Goal: Find specific page/section: Find specific page/section

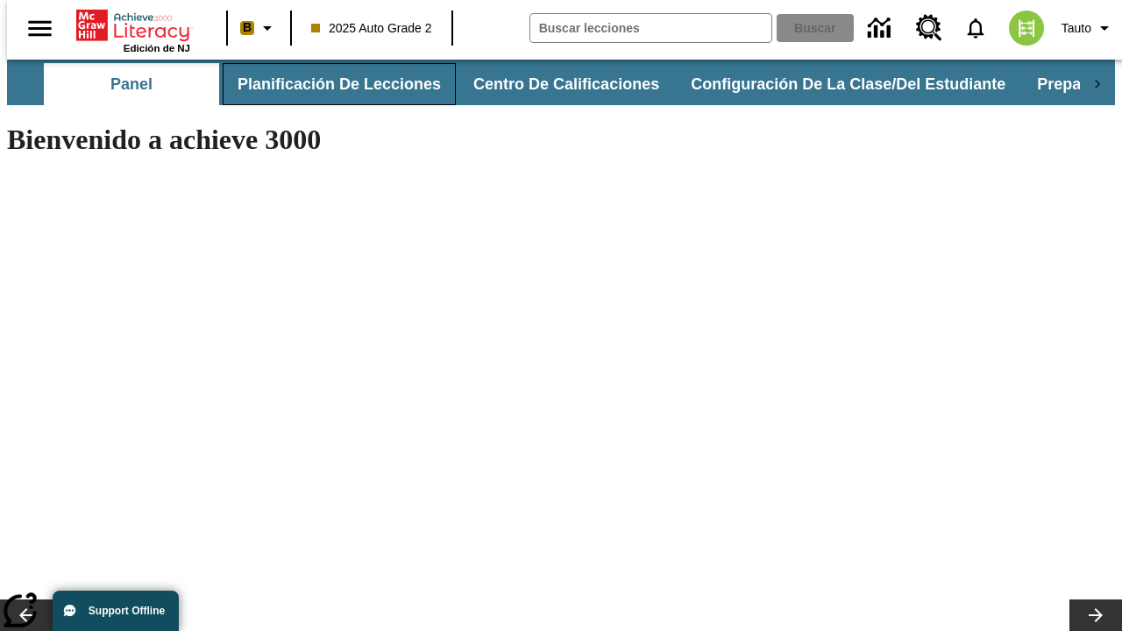
click at [329, 84] on button "Planificación de lecciones" at bounding box center [339, 84] width 233 height 42
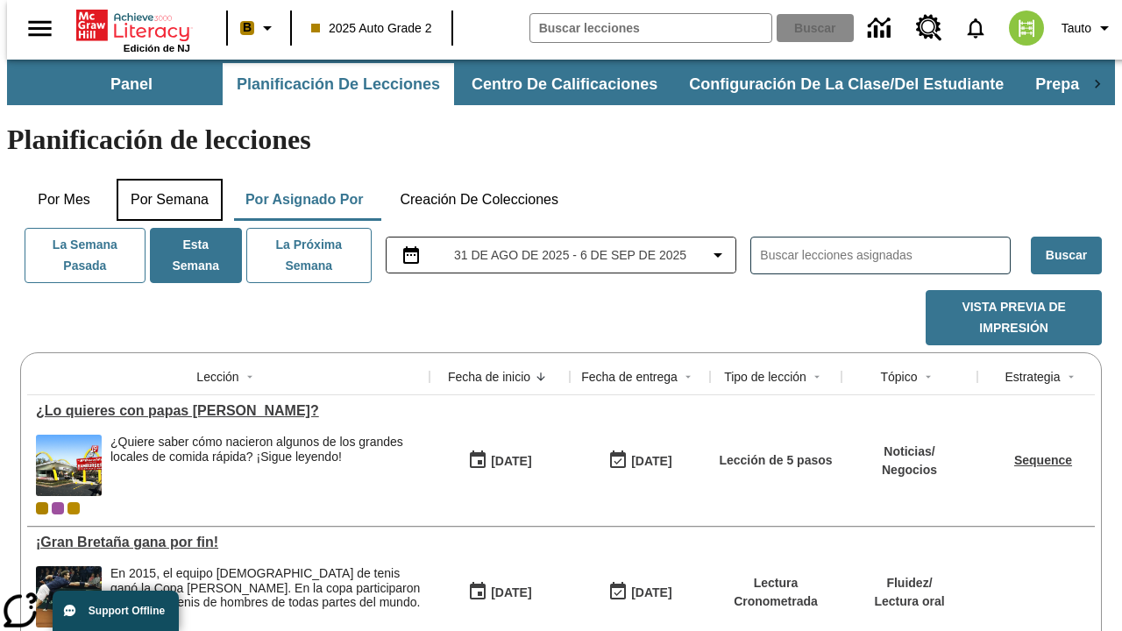
click at [164, 179] on button "Por semana" at bounding box center [170, 200] width 106 height 42
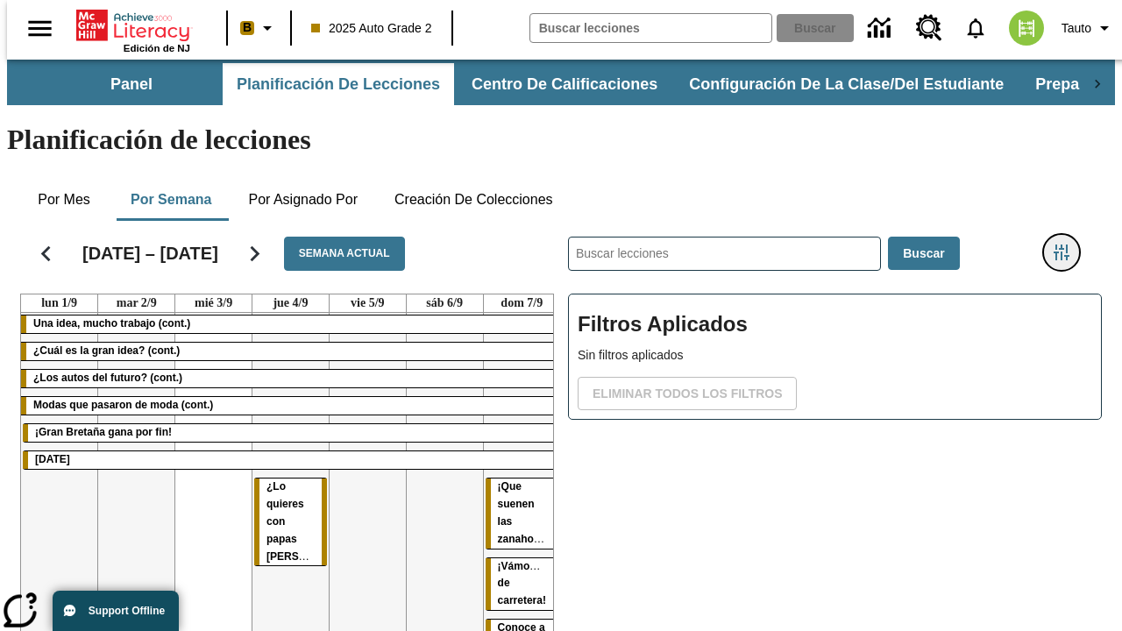
click at [1068, 245] on icon "Menú lateral de filtros" at bounding box center [1062, 253] width 16 height 16
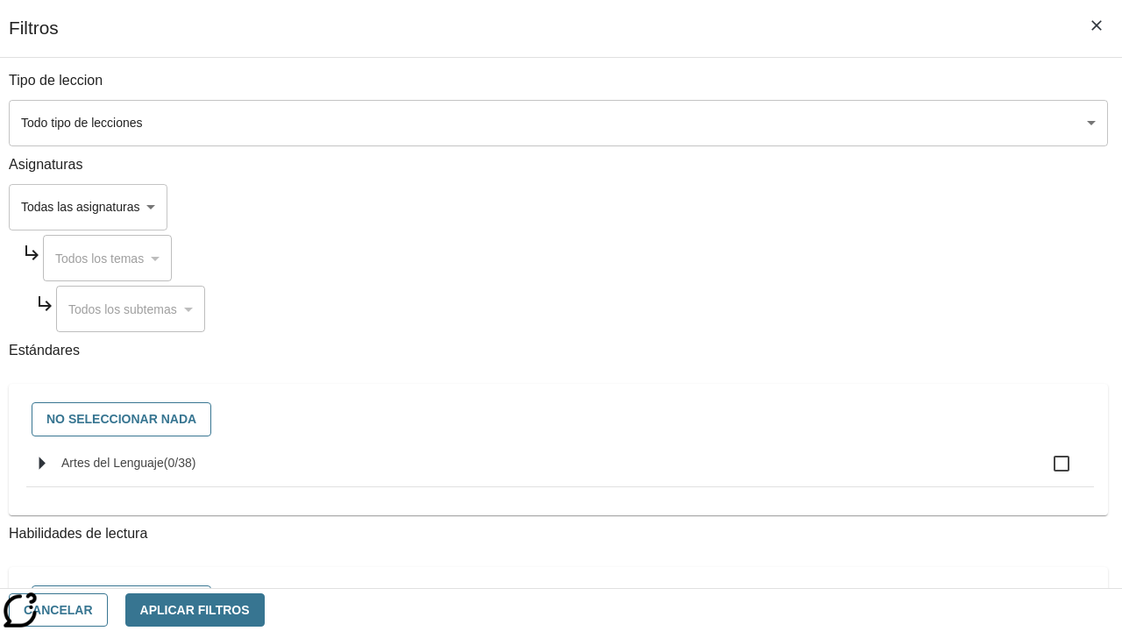
click at [773, 207] on body "Saltar al contenido principal Edición de NJ B 2025 Auto Grade 2 Buscar 0 Tauto …" at bounding box center [561, 435] width 1108 height 750
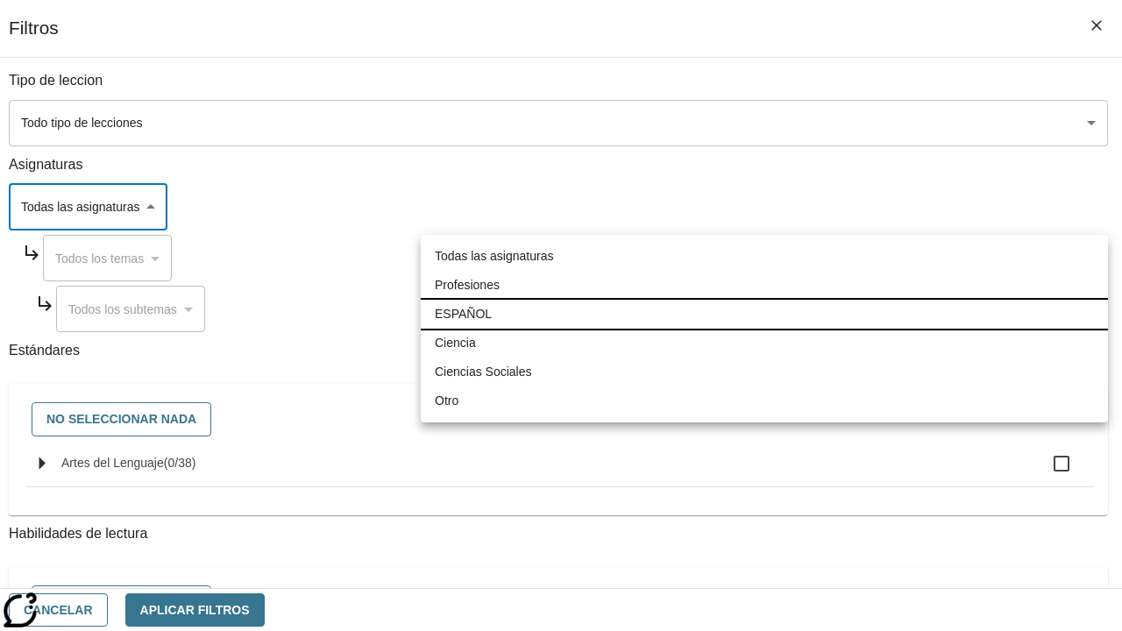
click at [765, 314] on li "ESPAÑOL" at bounding box center [764, 314] width 687 height 29
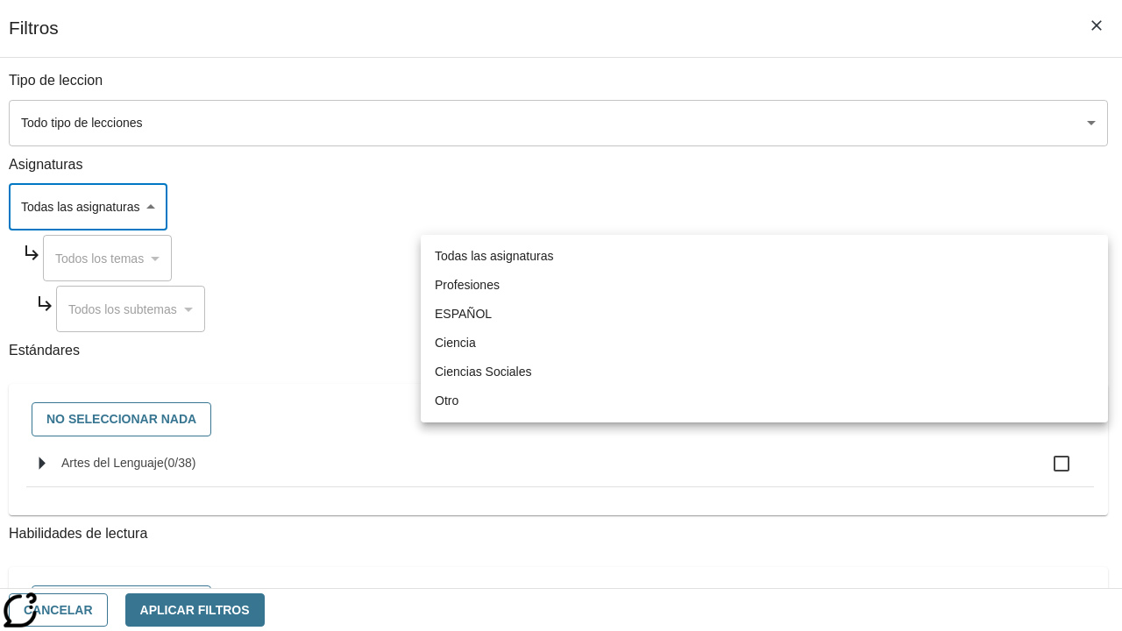
type input "1"
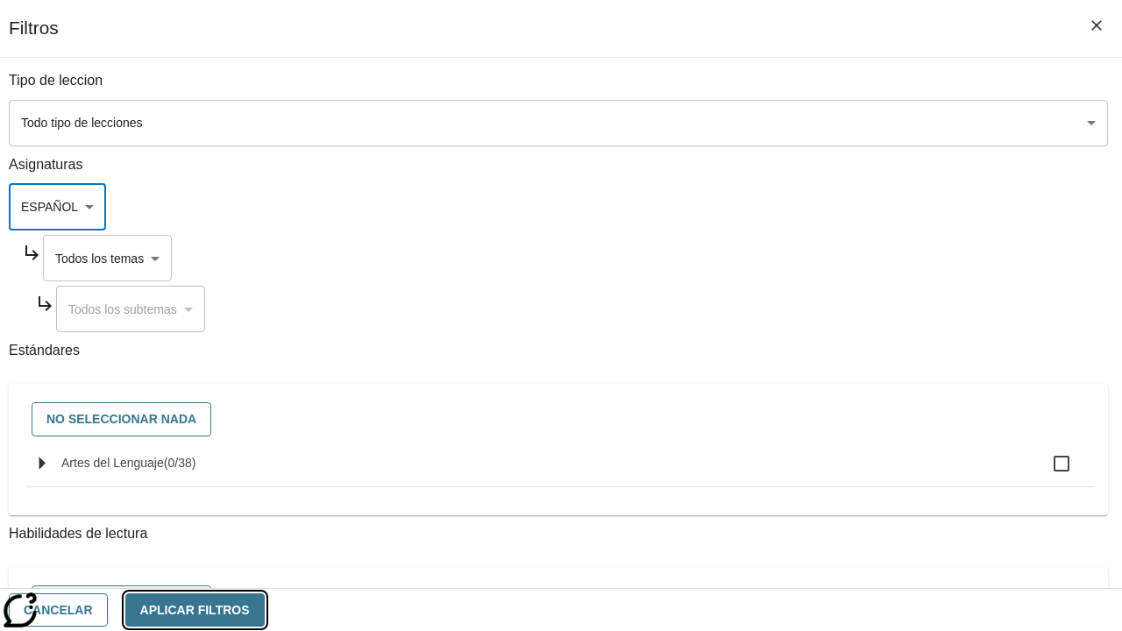
click at [265, 609] on button "Aplicar Filtros" at bounding box center [194, 611] width 139 height 34
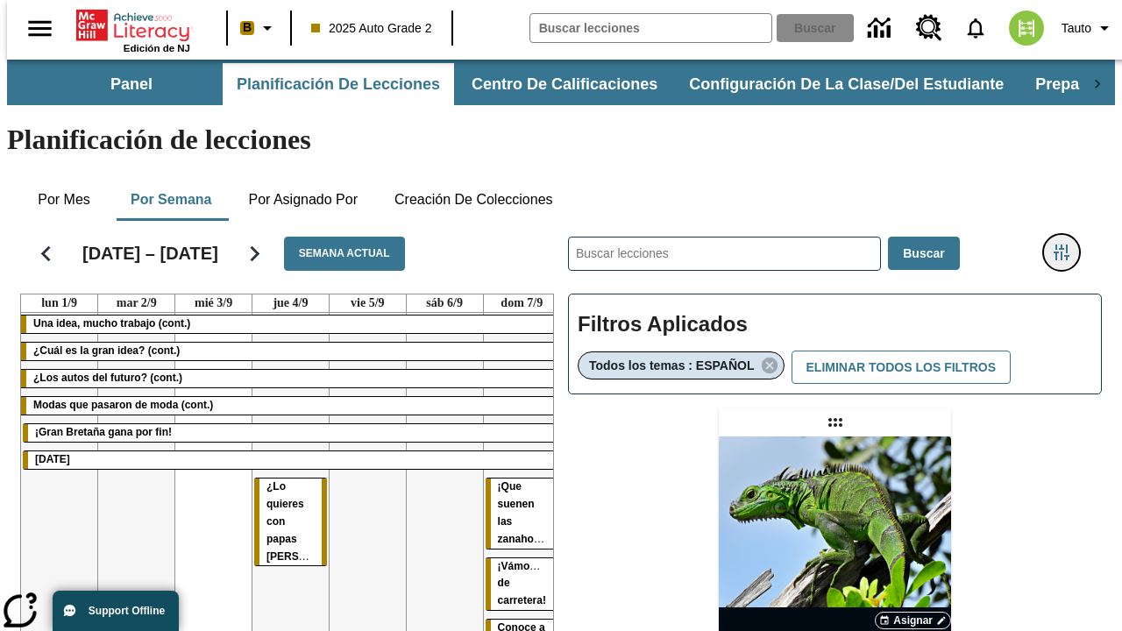
click at [1068, 245] on icon "Menú lateral de filtros" at bounding box center [1062, 253] width 16 height 16
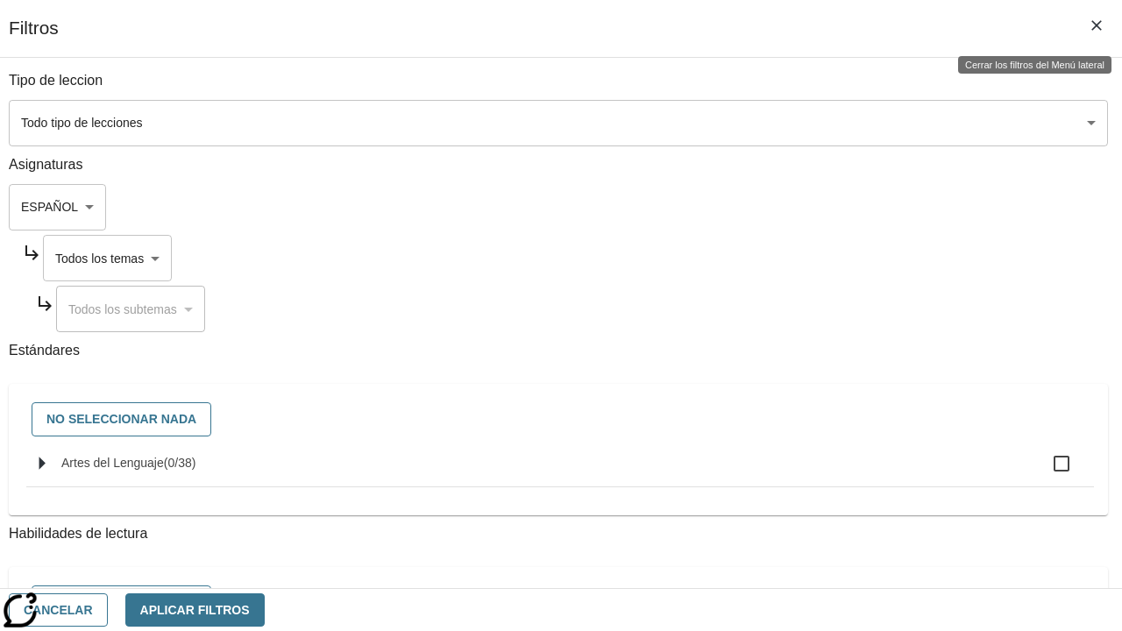
click at [790, 258] on body "Saltar al contenido principal Edición de NJ B 2025 Auto Grade 2 Buscar 0 Tauto …" at bounding box center [561, 517] width 1108 height 915
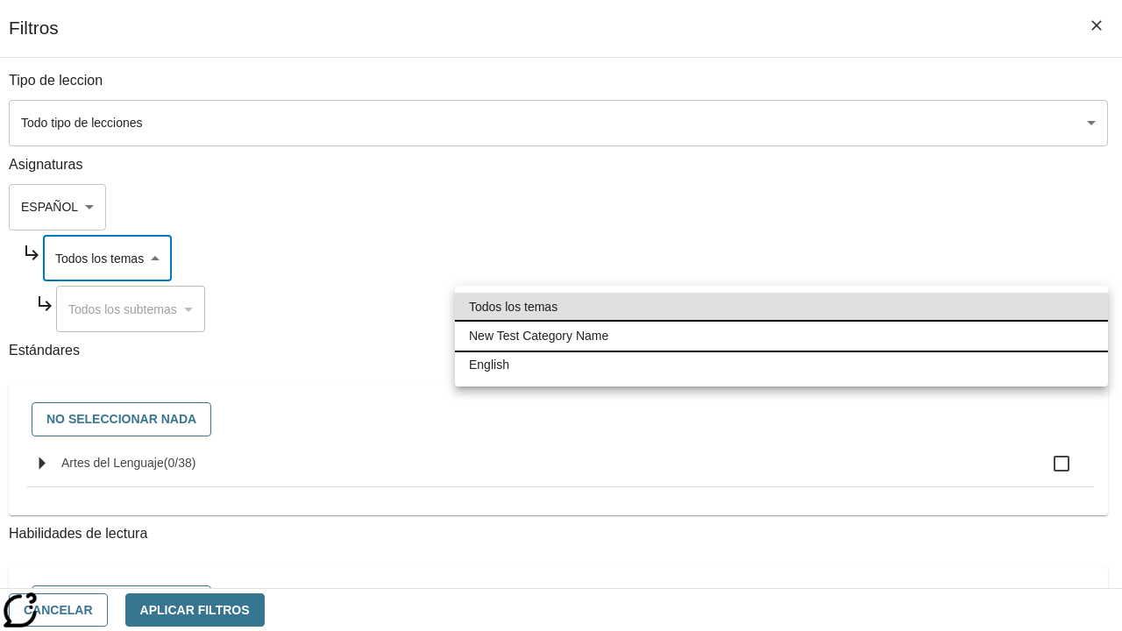
click at [781, 336] on li "New Test Category Name" at bounding box center [781, 336] width 653 height 29
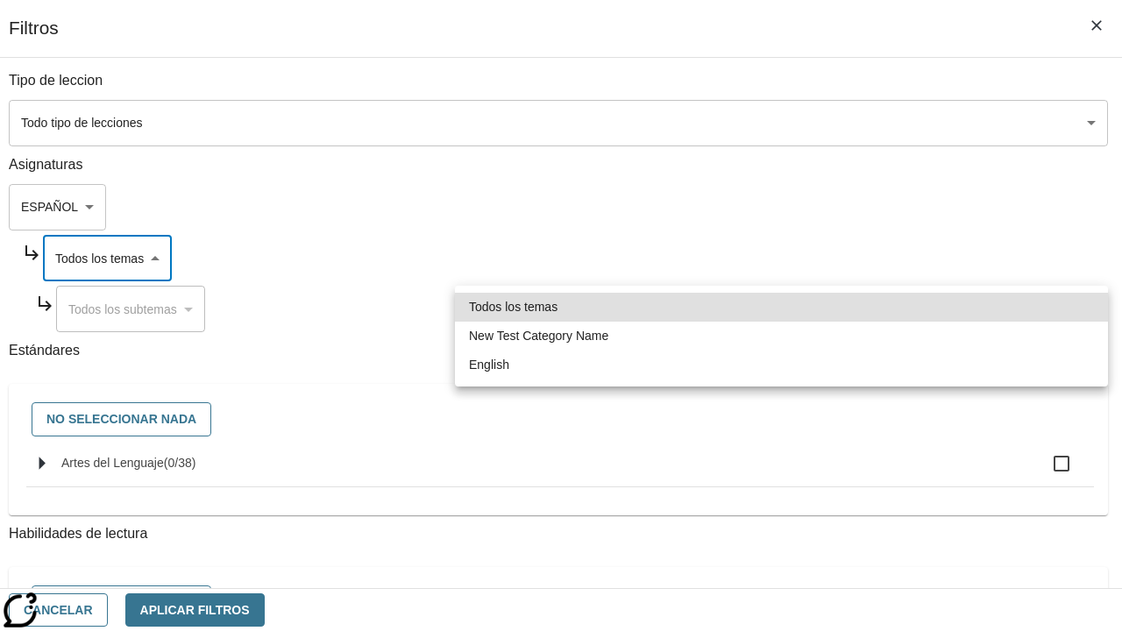
type input "265"
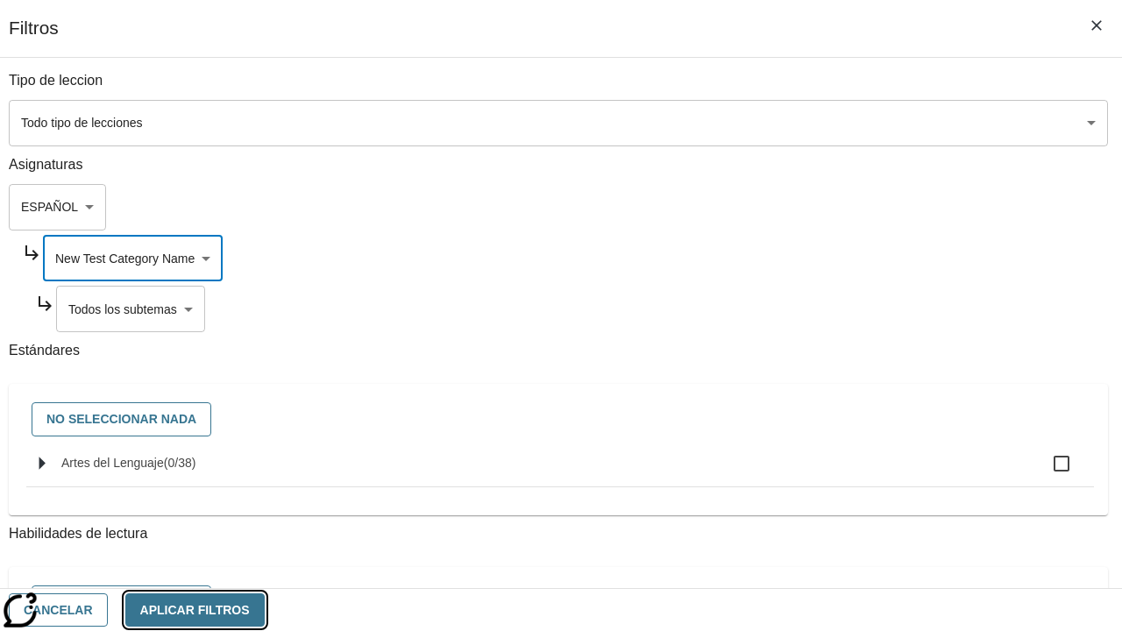
click at [265, 609] on button "Aplicar Filtros" at bounding box center [194, 611] width 139 height 34
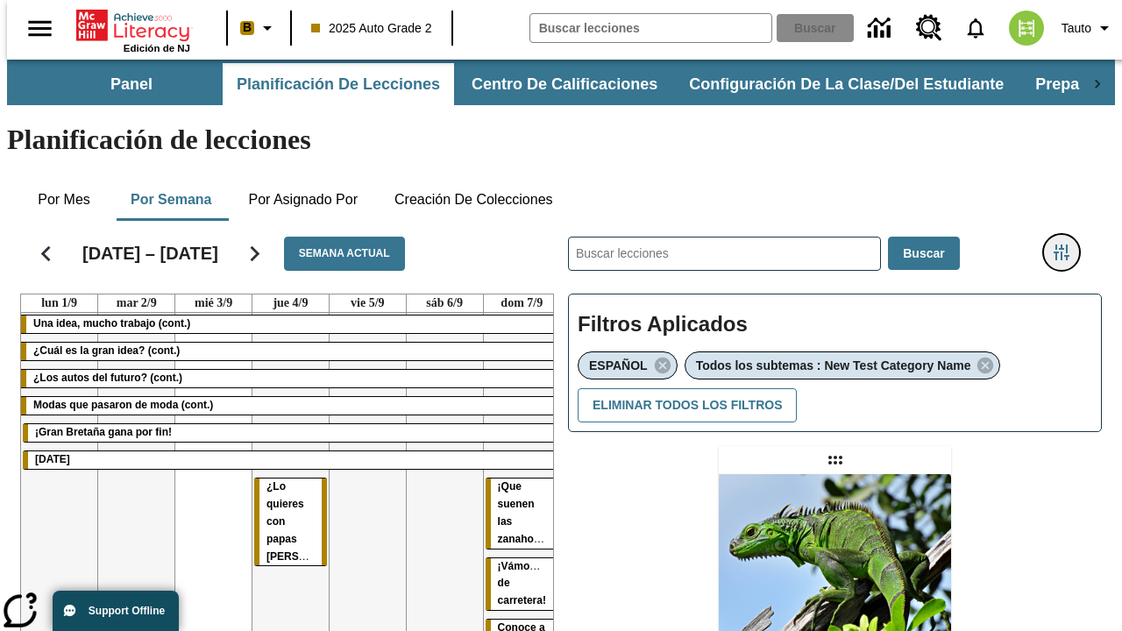
click at [1068, 245] on icon "Menú lateral de filtros" at bounding box center [1062, 253] width 16 height 16
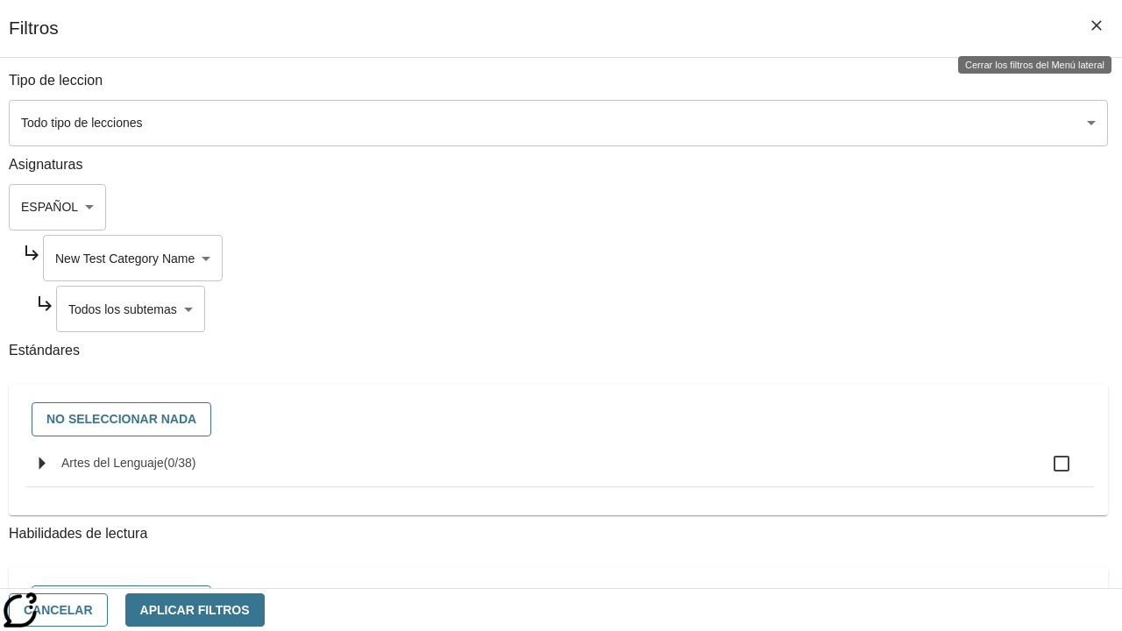
click at [797, 309] on body "Saltar al contenido principal Edición de NJ B 2025 Auto Grade 2 Buscar 0 Tauto …" at bounding box center [561, 536] width 1108 height 952
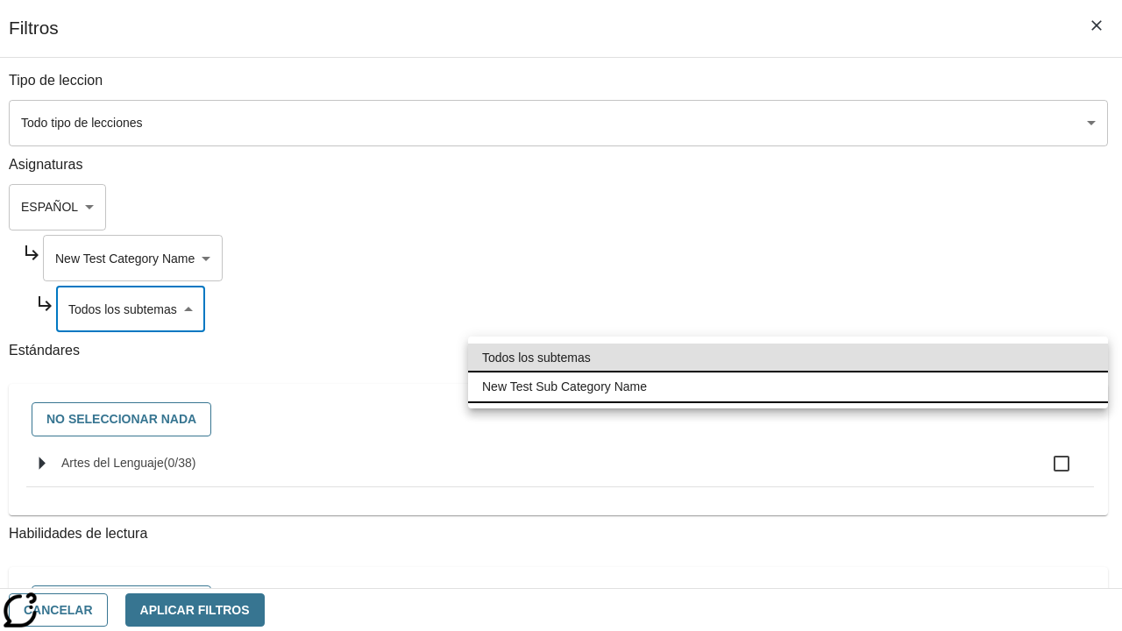
click at [788, 387] on li "New Test Sub Category Name" at bounding box center [788, 387] width 640 height 29
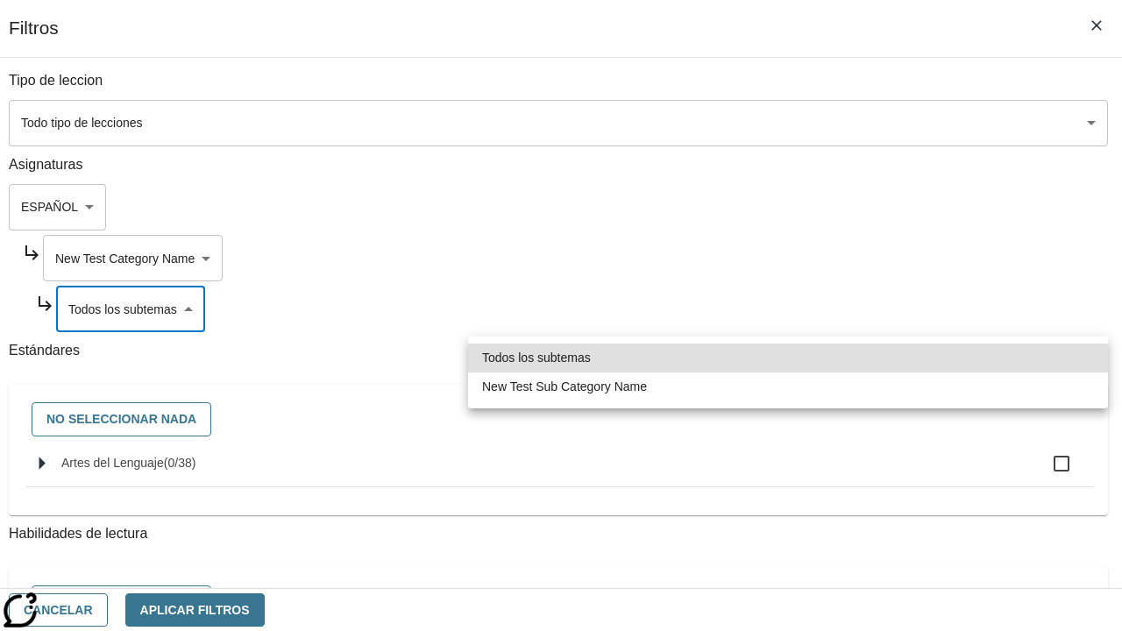
type input "2232"
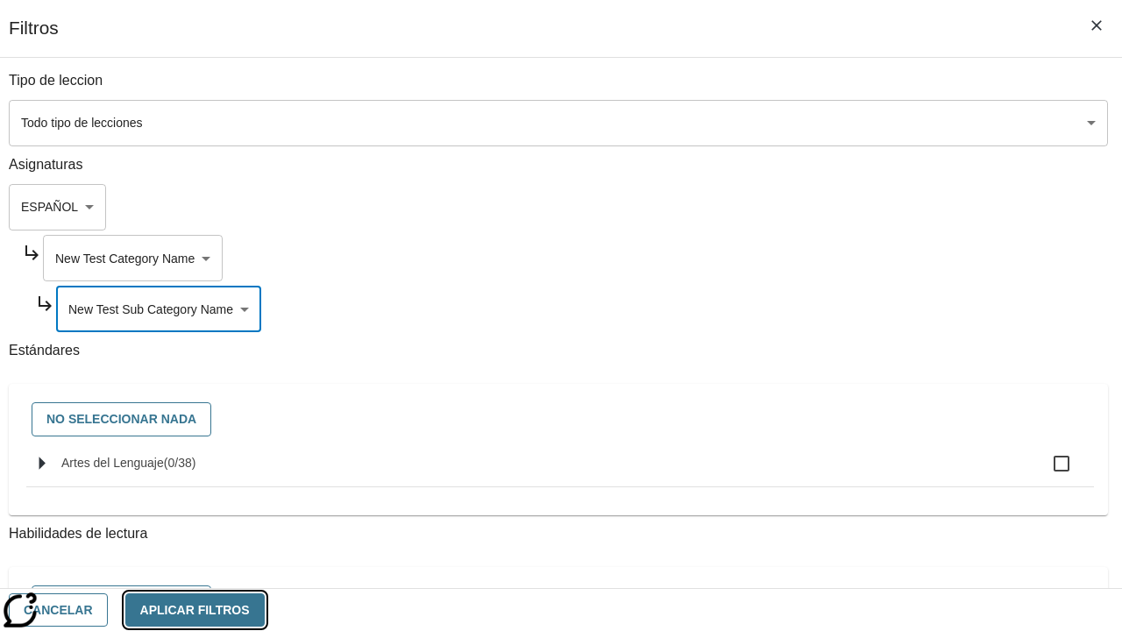
click at [265, 609] on button "Aplicar Filtros" at bounding box center [194, 611] width 139 height 34
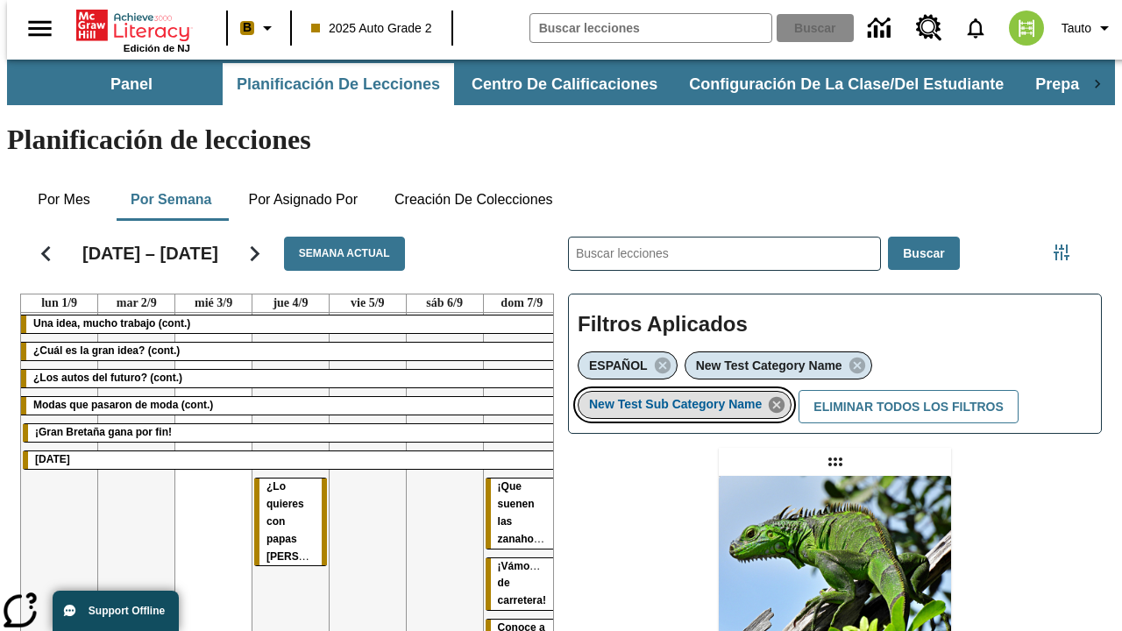
click at [782, 395] on icon "Eliminar New Test Sub Category Name el ítem seleccionado del filtro" at bounding box center [776, 404] width 19 height 19
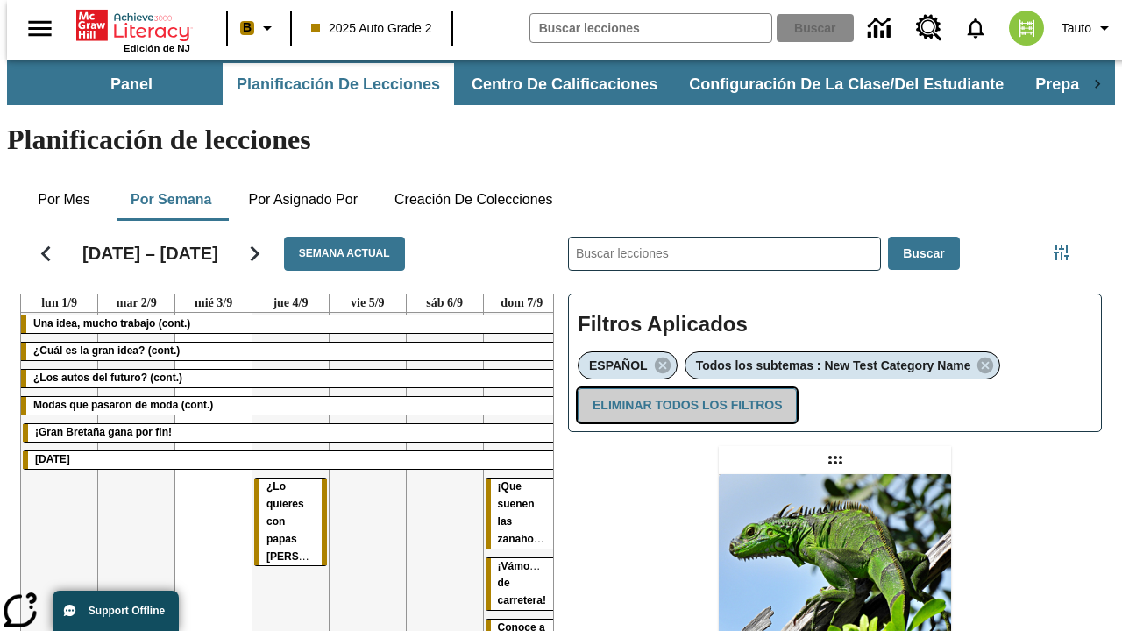
click at [684, 388] on button "Eliminar todos los filtros" at bounding box center [687, 405] width 219 height 34
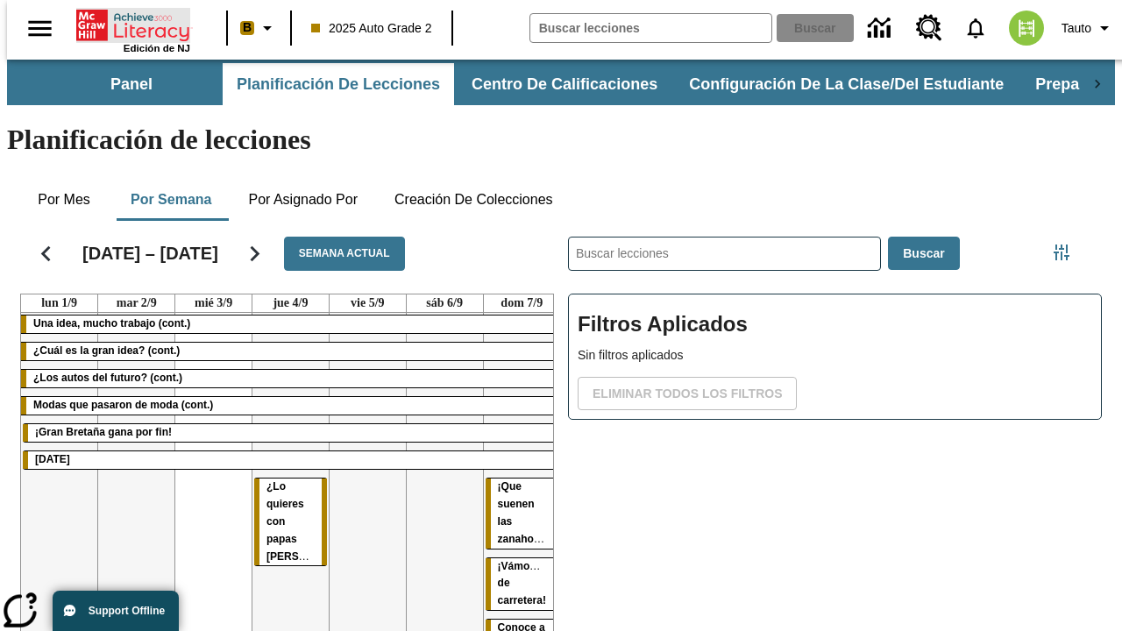
click at [126, 24] on icon "Portada" at bounding box center [134, 25] width 117 height 35
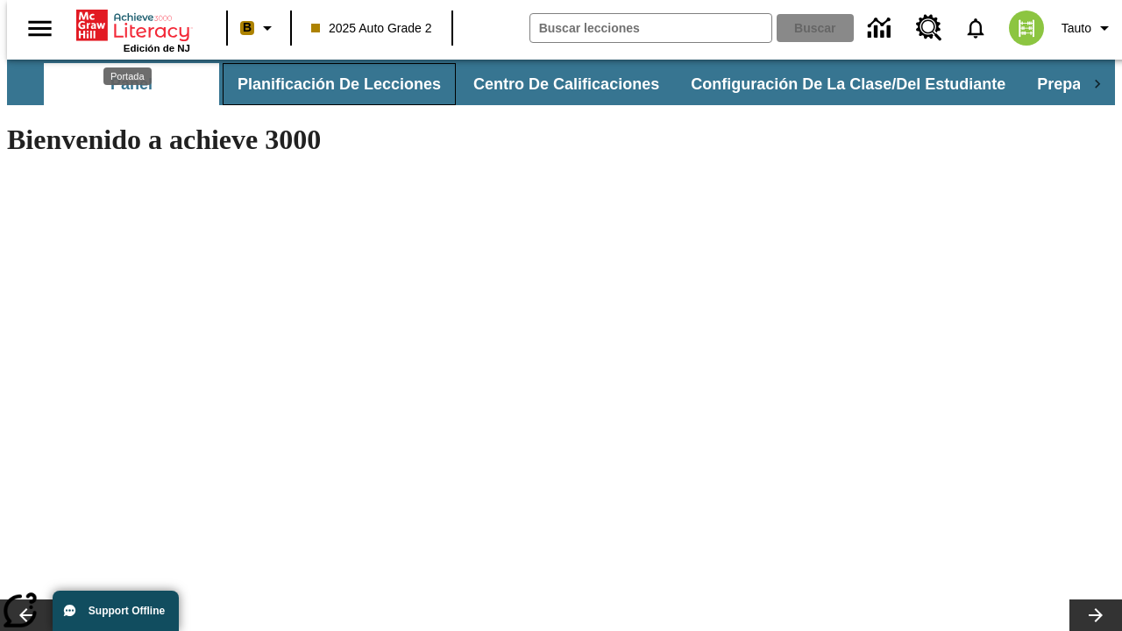
click at [329, 84] on button "Planificación de lecciones" at bounding box center [339, 84] width 233 height 42
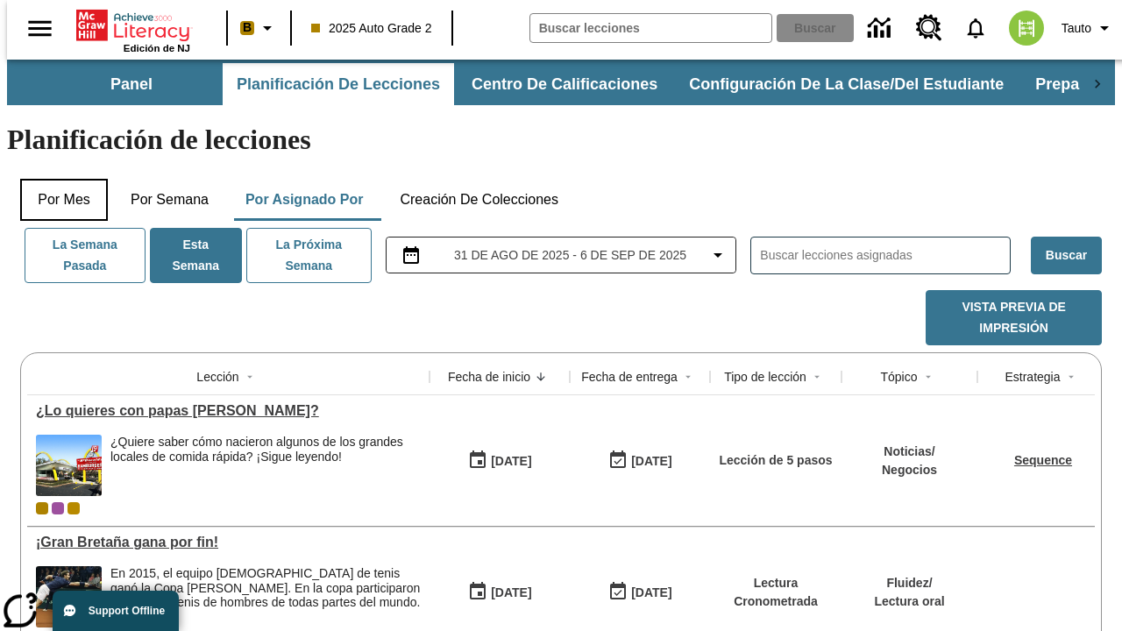
click at [57, 179] on button "Por mes" at bounding box center [64, 200] width 88 height 42
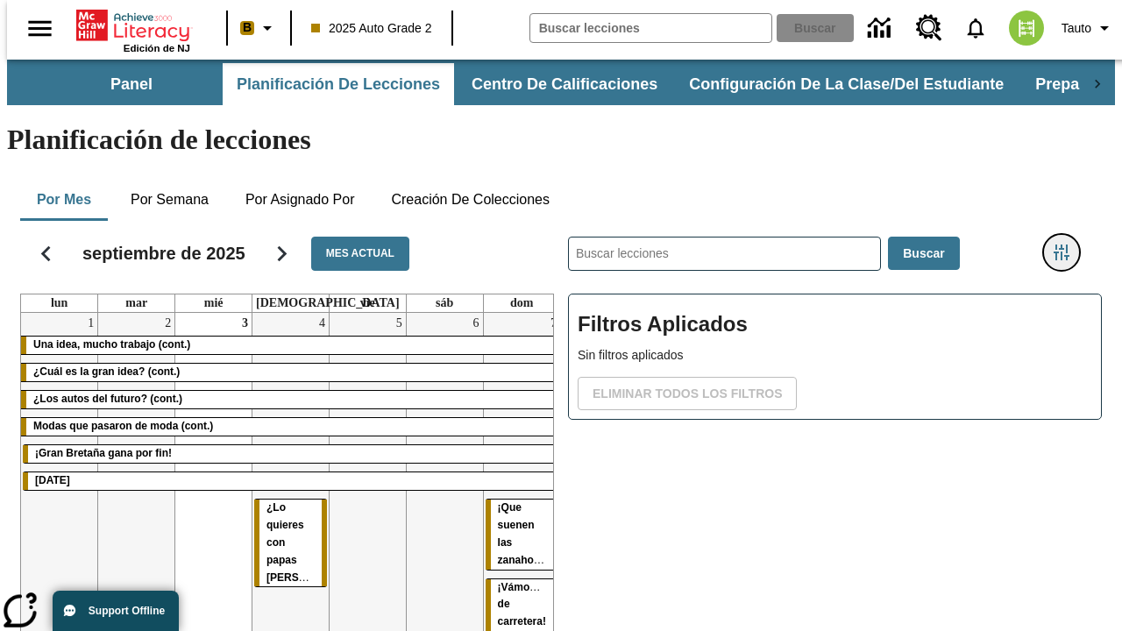
click at [1068, 245] on icon "Menú lateral de filtros" at bounding box center [1062, 253] width 16 height 16
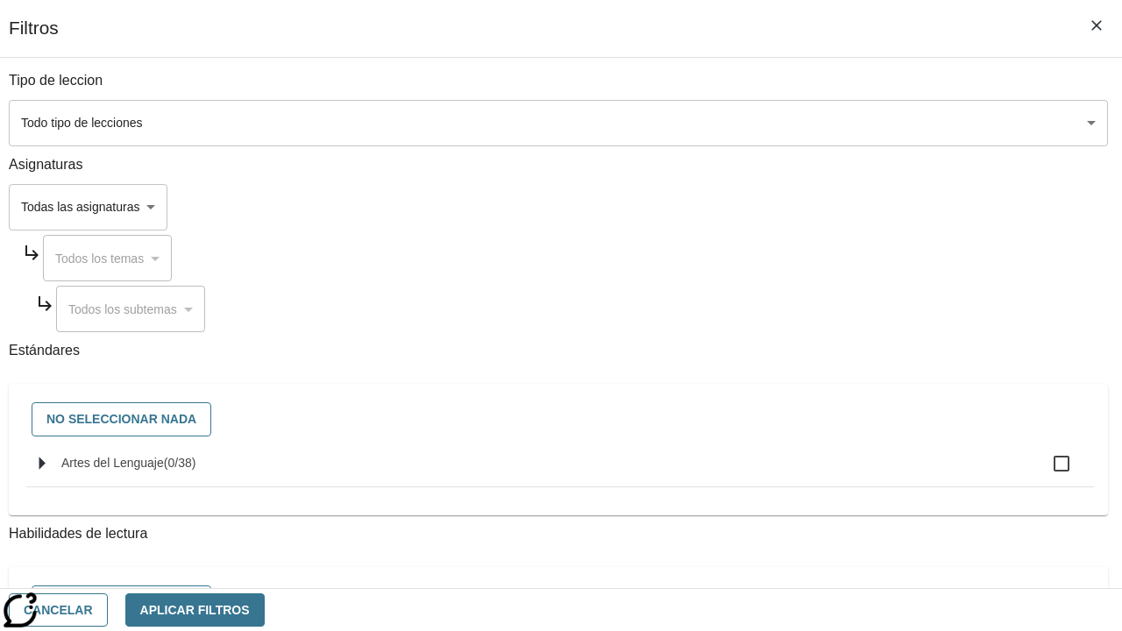
click at [773, 207] on body "Saltar al contenido principal Edición de NJ B 2025 Auto Grade 2 Buscar 0 Tauto …" at bounding box center [561, 435] width 1108 height 750
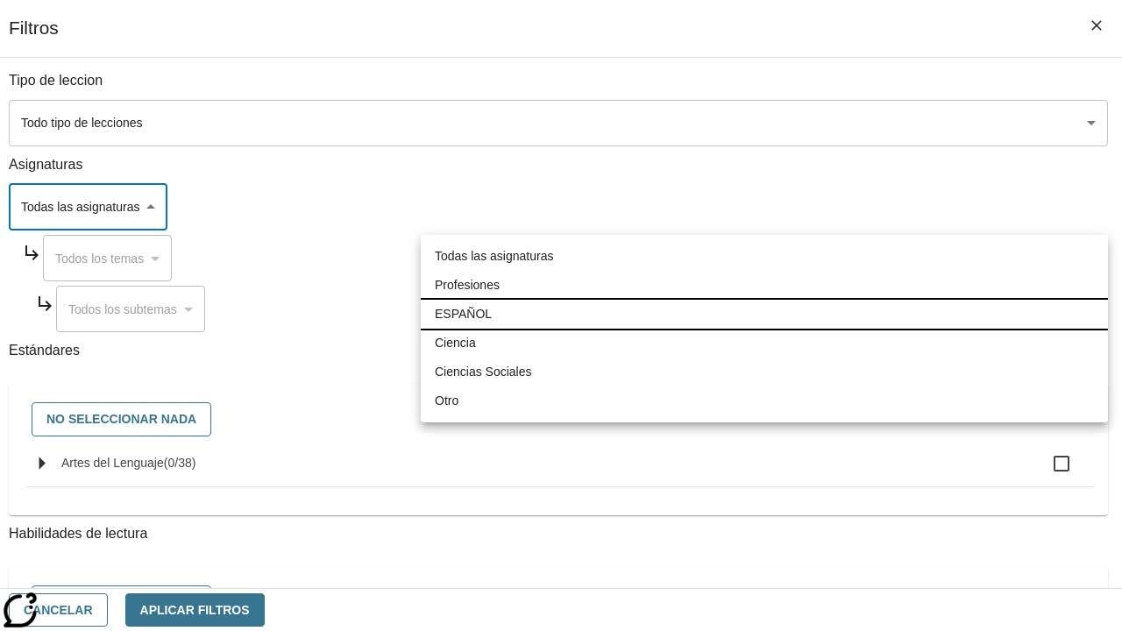
click at [765, 314] on li "ESPAÑOL" at bounding box center [764, 314] width 687 height 29
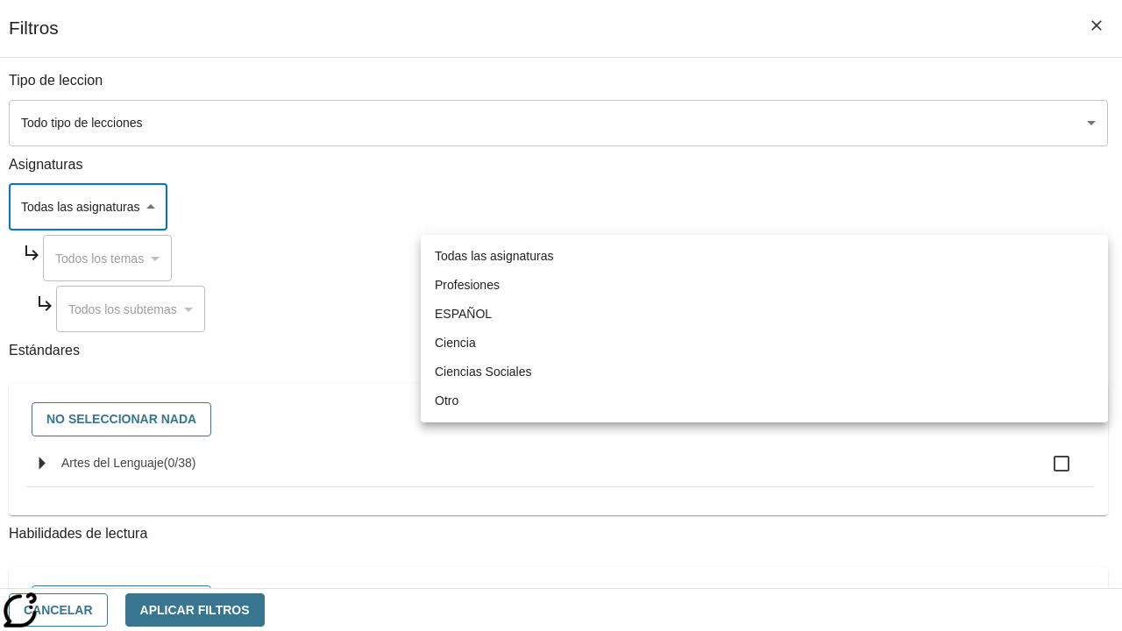
type input "1"
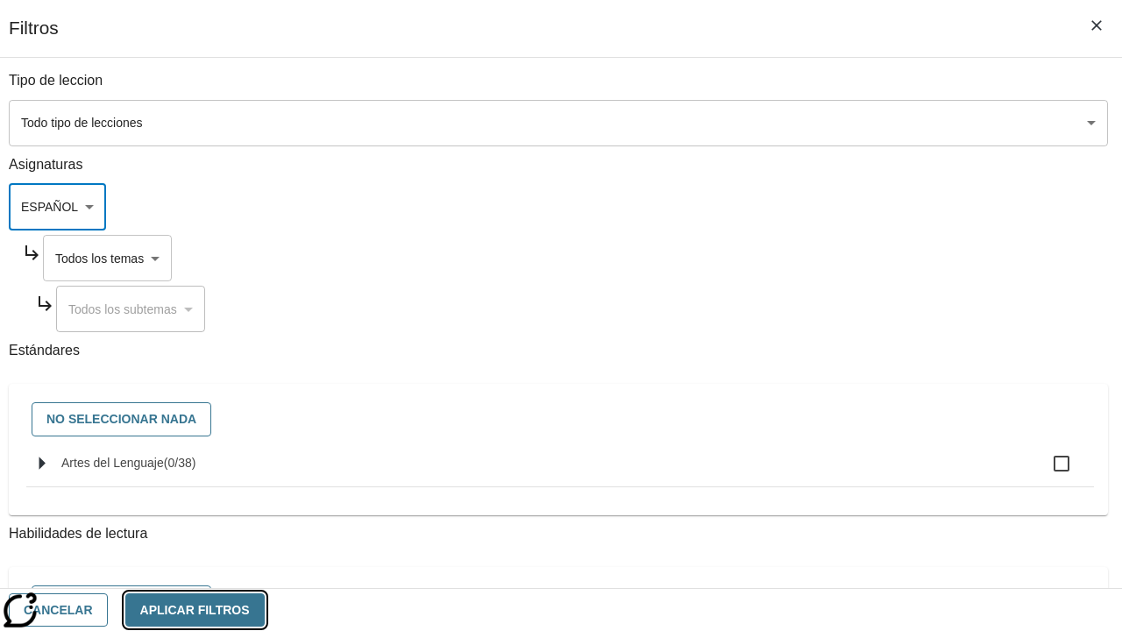
click at [265, 609] on button "Aplicar Filtros" at bounding box center [194, 611] width 139 height 34
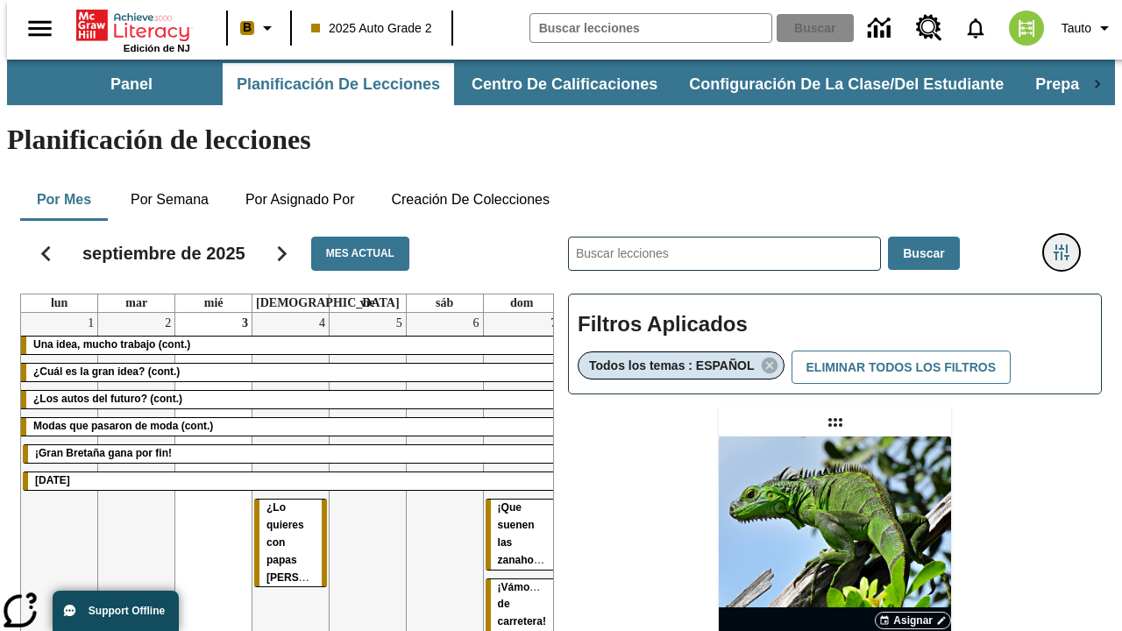
click at [1068, 245] on icon "Menú lateral de filtros" at bounding box center [1062, 253] width 16 height 16
